Goal: Transaction & Acquisition: Purchase product/service

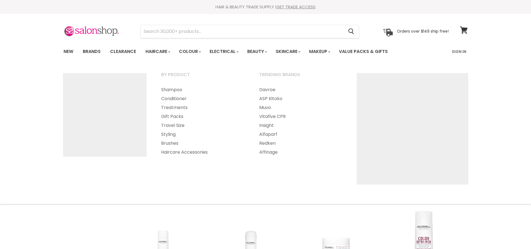
select select "manual"
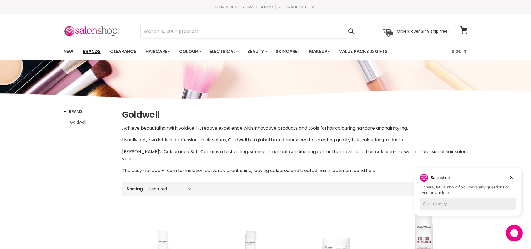
click at [90, 50] on link "Brands" at bounding box center [92, 52] width 26 height 12
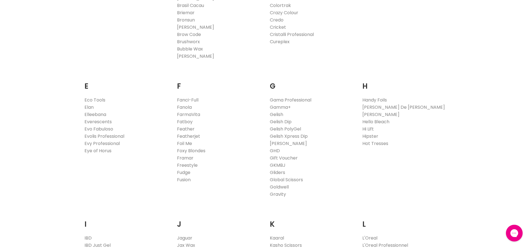
scroll to position [306, 0]
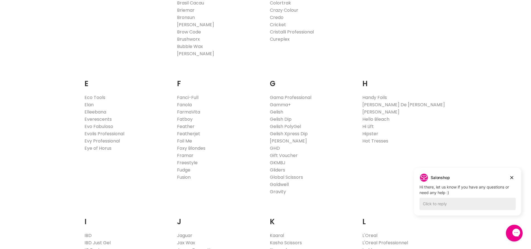
click at [279, 184] on link "Goldwell" at bounding box center [279, 184] width 19 height 6
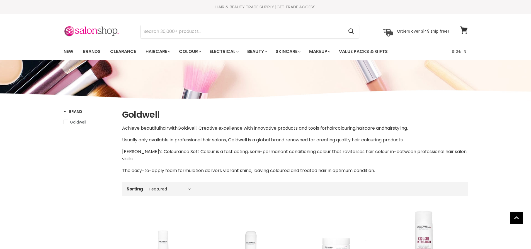
select select "manual"
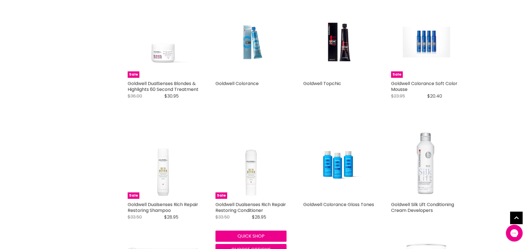
scroll to position [474, 0]
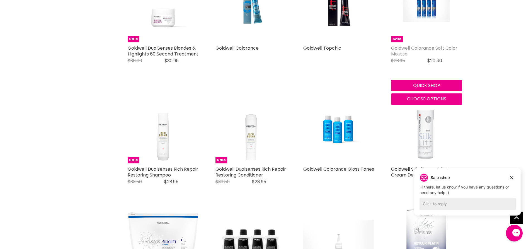
click at [403, 45] on link "Goldwell Colorance Soft Color Mousse" at bounding box center [424, 51] width 66 height 12
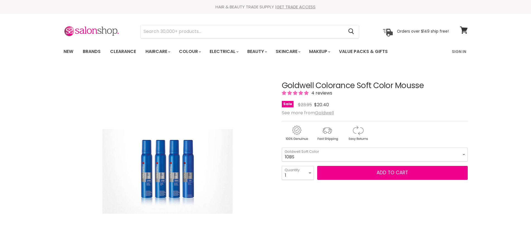
click at [282, 147] on select "10BS 10P 10V" at bounding box center [375, 154] width 186 height 14
